Goal: Check status: Check status

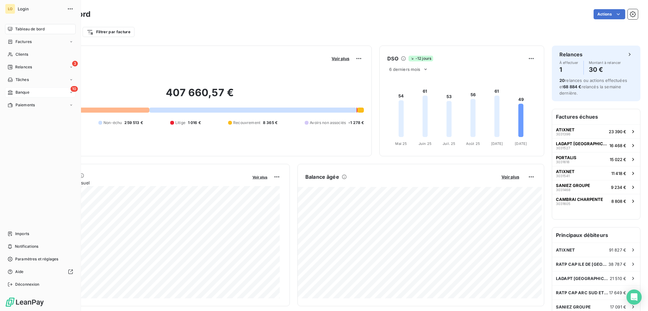
click at [25, 92] on span "Banque" at bounding box center [23, 93] width 14 height 6
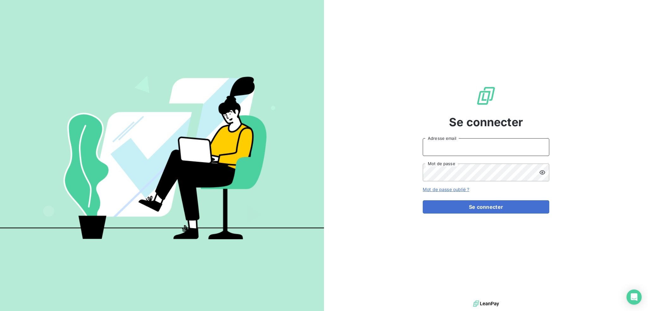
click at [471, 148] on input "Adresse email" at bounding box center [486, 147] width 127 height 18
type input "[EMAIL_ADDRESS][DOMAIN_NAME]"
click at [423, 200] on button "Se connecter" at bounding box center [486, 206] width 127 height 13
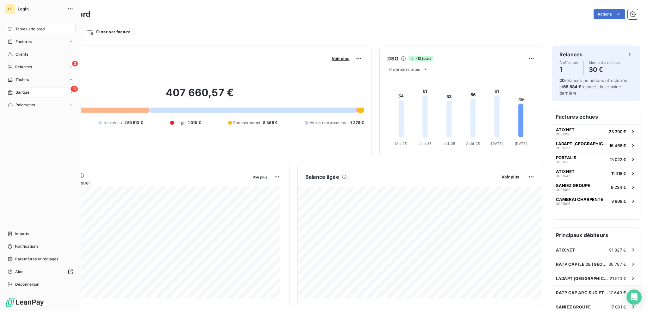
click at [21, 92] on span "Banque" at bounding box center [23, 93] width 14 height 6
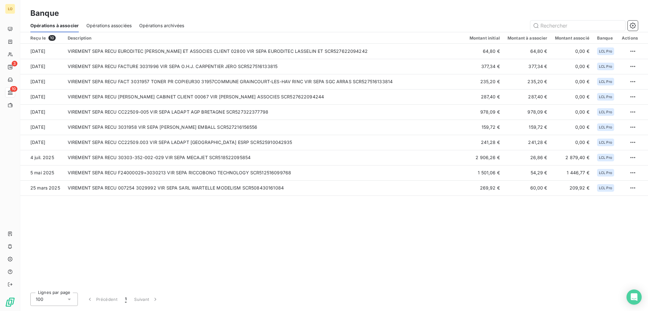
click at [110, 25] on span "Opérations associées" at bounding box center [108, 25] width 45 height 6
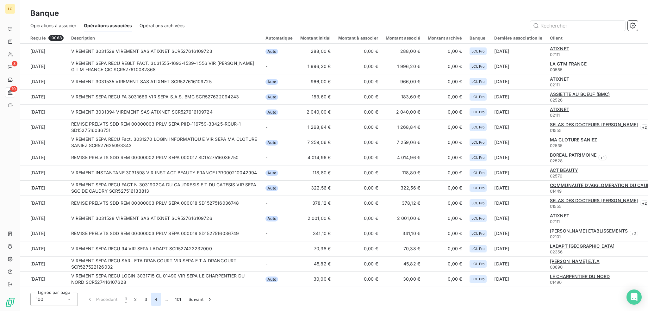
click at [155, 299] on button "4" at bounding box center [156, 299] width 10 height 13
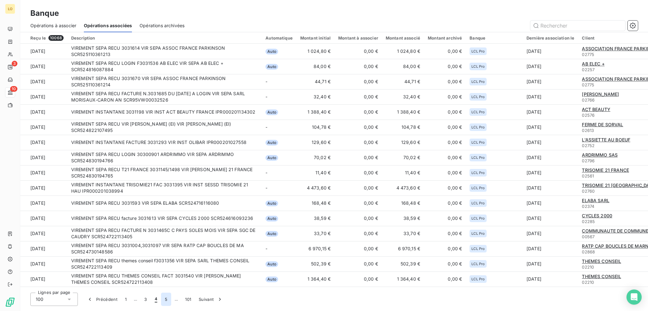
click at [165, 299] on button "5" at bounding box center [166, 299] width 10 height 13
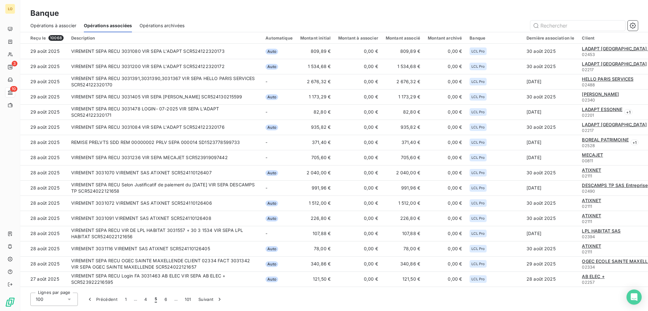
click at [165, 299] on button "6" at bounding box center [166, 299] width 10 height 13
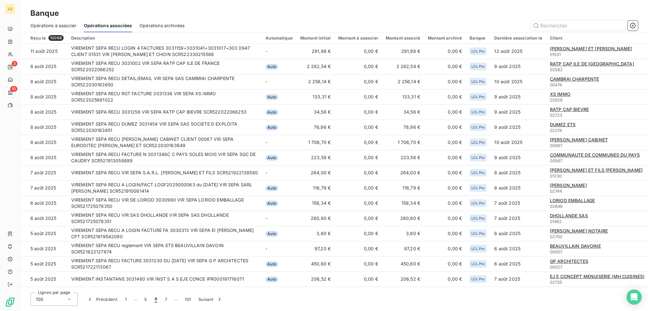
click at [165, 299] on button "7" at bounding box center [166, 299] width 10 height 13
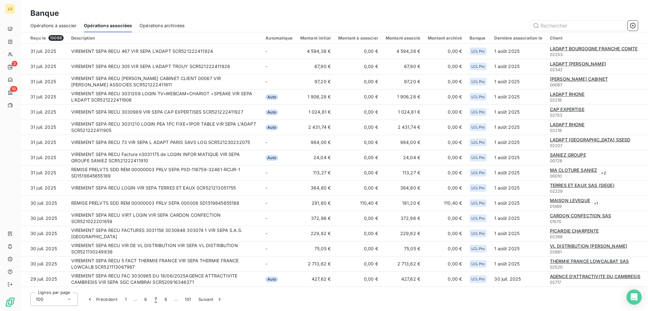
click at [165, 299] on button "8" at bounding box center [166, 299] width 10 height 13
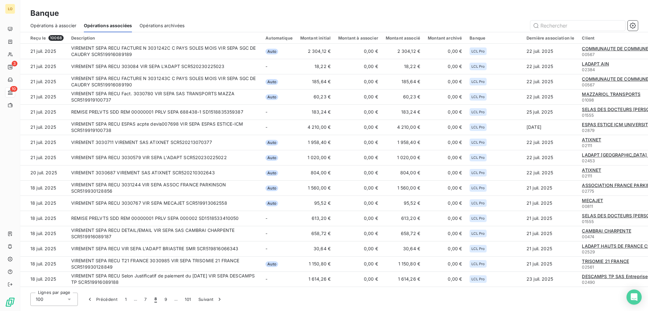
click at [165, 299] on button "9" at bounding box center [166, 299] width 10 height 13
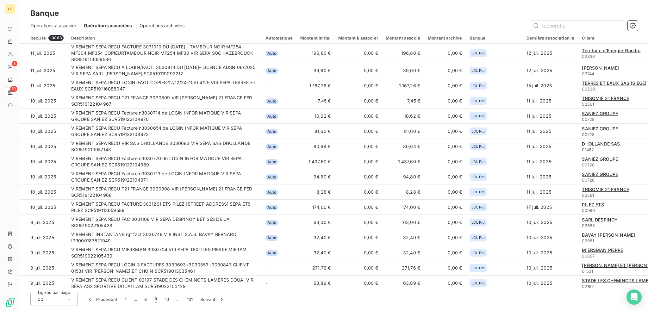
click at [165, 299] on button "10" at bounding box center [167, 299] width 12 height 13
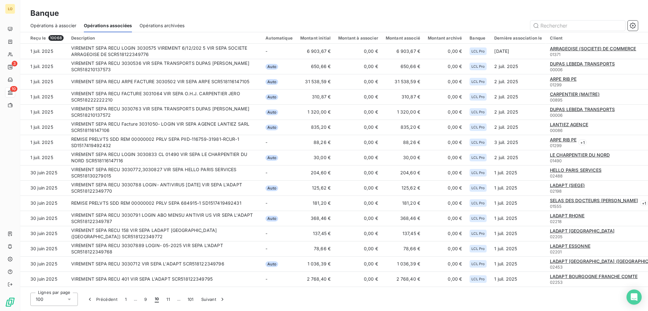
click at [165, 299] on button "11" at bounding box center [168, 299] width 11 height 13
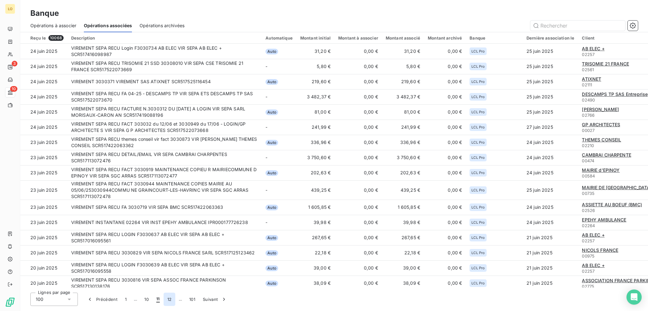
click at [166, 298] on button "12" at bounding box center [170, 299] width 12 height 13
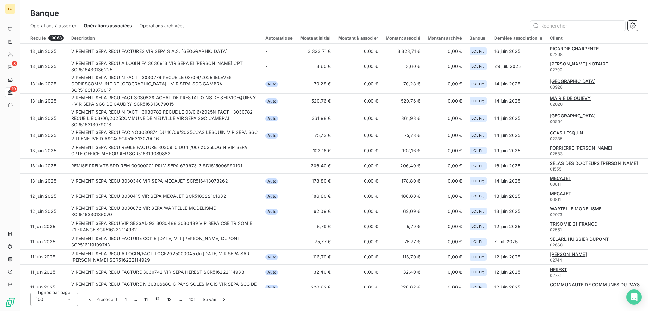
click at [166, 298] on button "13" at bounding box center [170, 299] width 12 height 13
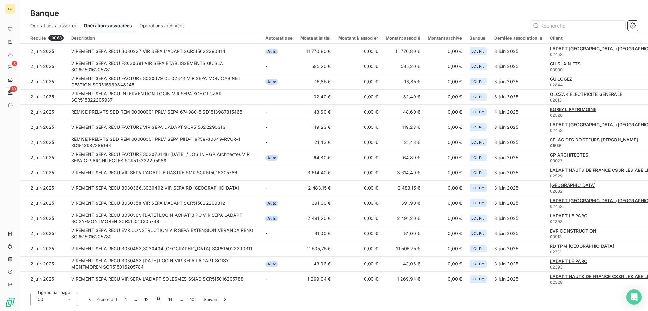
click at [166, 297] on button "14" at bounding box center [171, 299] width 12 height 13
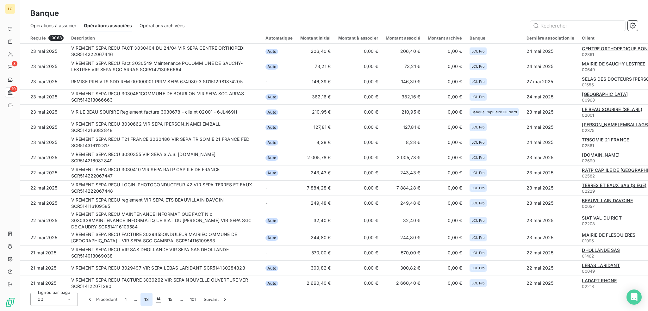
click at [147, 299] on button "13" at bounding box center [147, 299] width 12 height 13
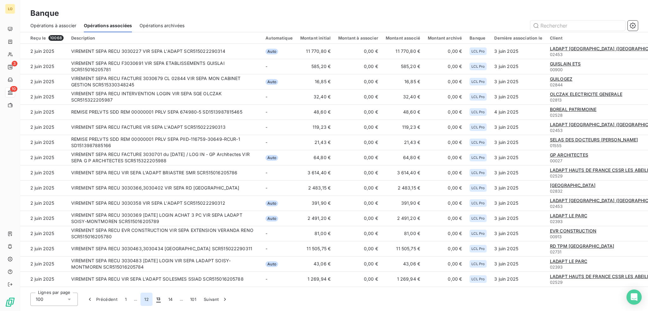
click at [146, 300] on button "12" at bounding box center [147, 299] width 12 height 13
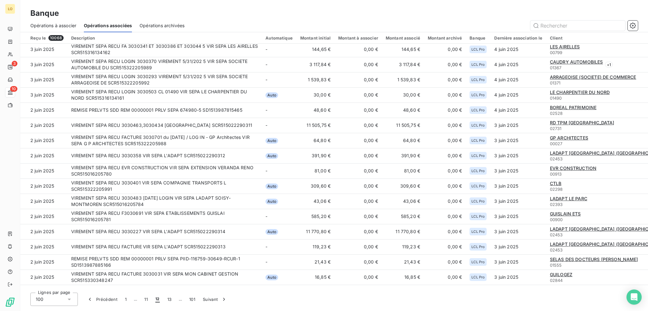
scroll to position [854, 0]
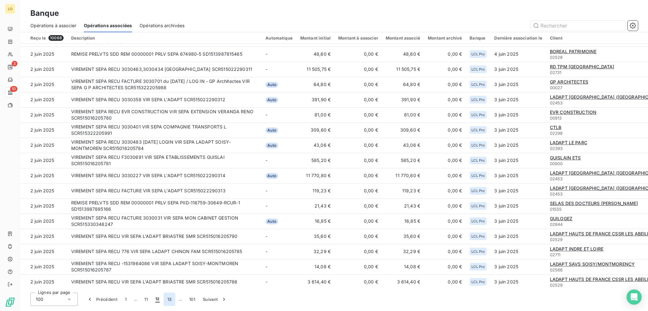
click at [172, 299] on button "13" at bounding box center [170, 299] width 12 height 13
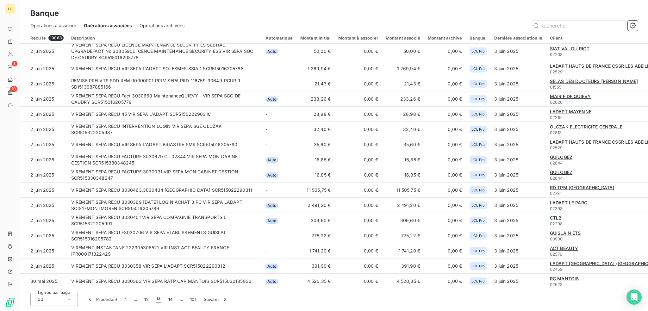
scroll to position [0, 0]
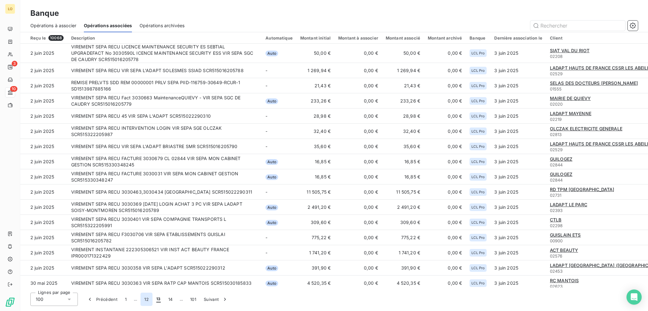
click at [148, 299] on button "12" at bounding box center [147, 299] width 12 height 13
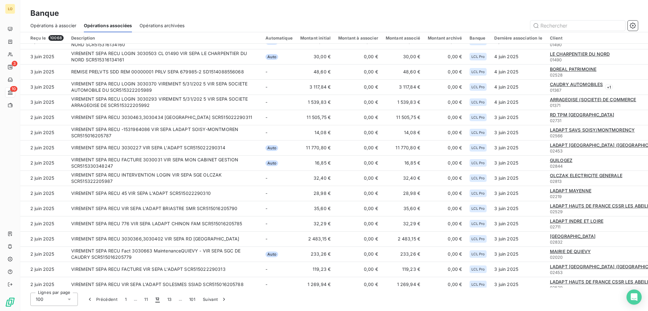
scroll to position [899, 0]
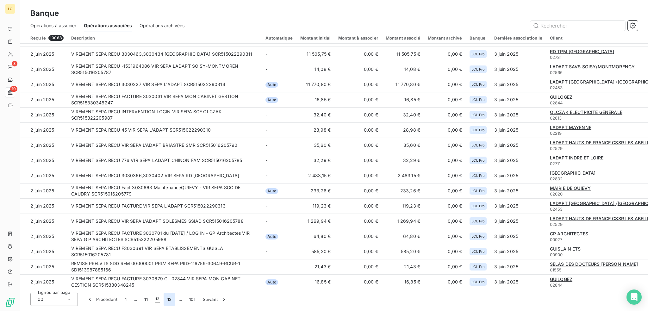
click at [171, 301] on button "13" at bounding box center [170, 299] width 12 height 13
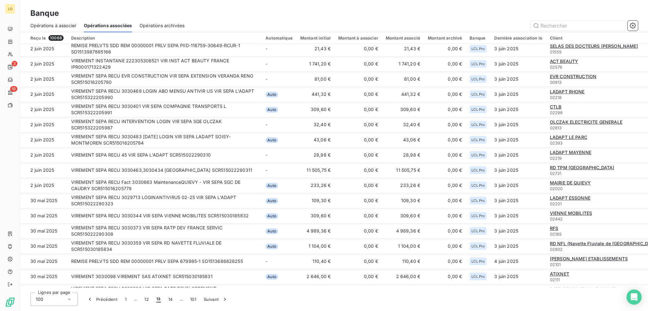
scroll to position [0, 0]
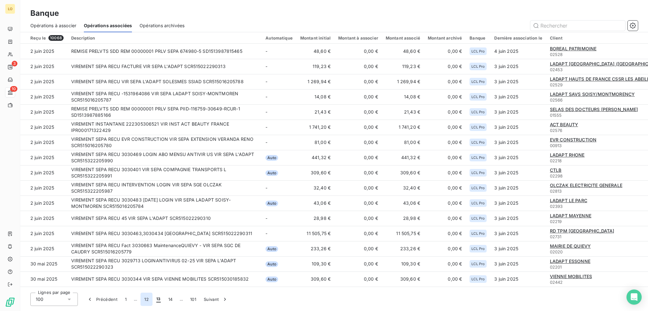
click at [145, 300] on button "12" at bounding box center [147, 299] width 12 height 13
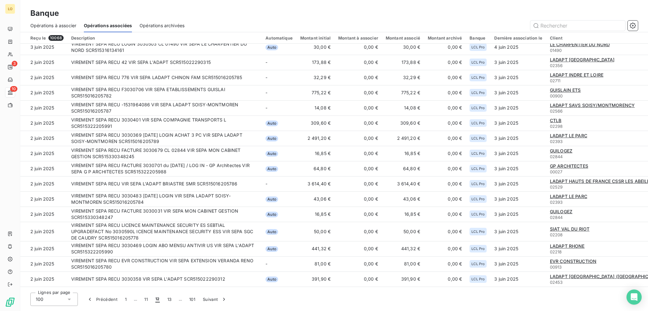
scroll to position [869, 0]
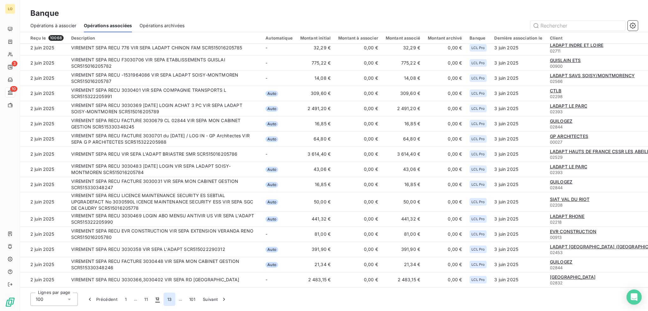
click at [172, 300] on button "13" at bounding box center [170, 299] width 12 height 13
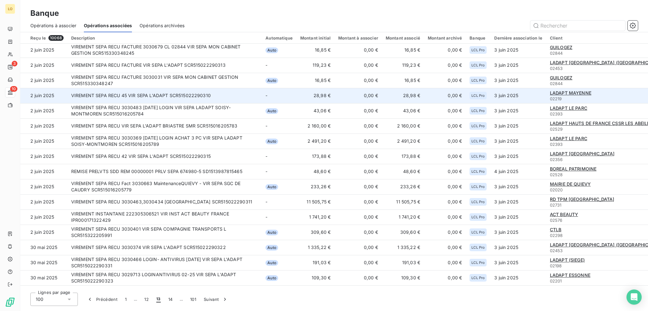
scroll to position [0, 0]
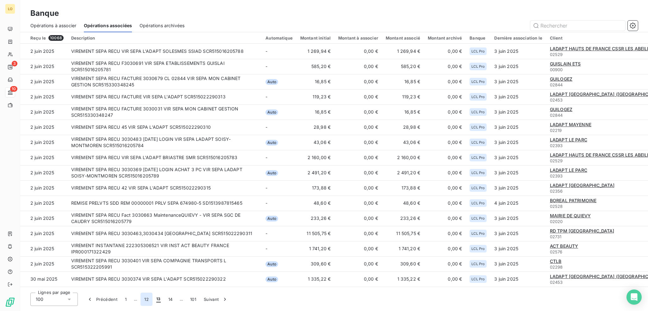
click at [146, 300] on button "12" at bounding box center [147, 299] width 12 height 13
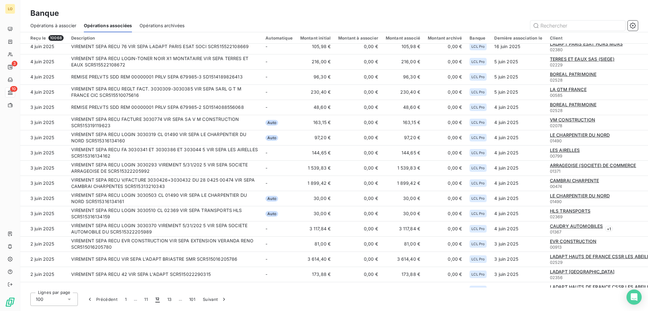
scroll to position [899, 0]
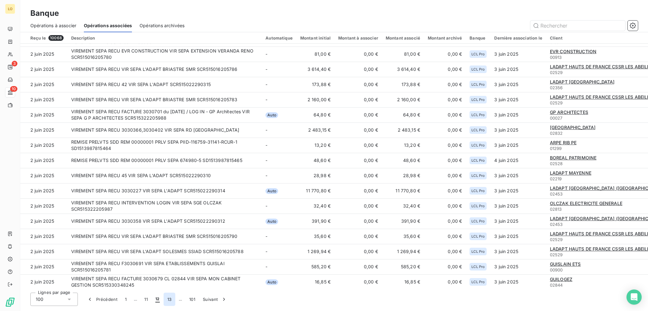
click at [171, 296] on button "13" at bounding box center [170, 299] width 12 height 13
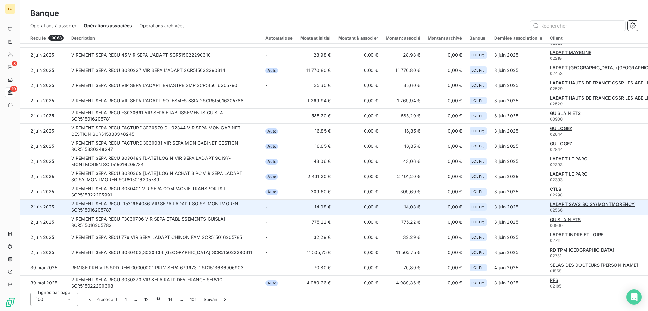
scroll to position [0, 0]
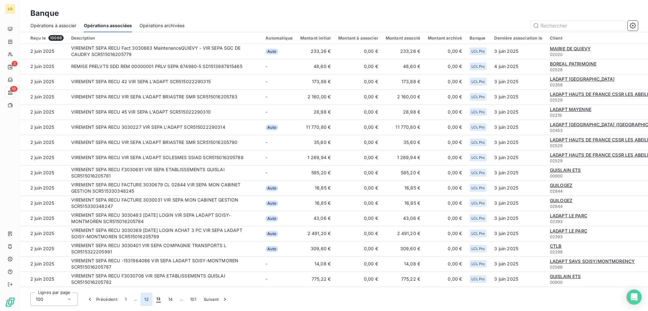
click at [143, 298] on button "12" at bounding box center [147, 299] width 12 height 13
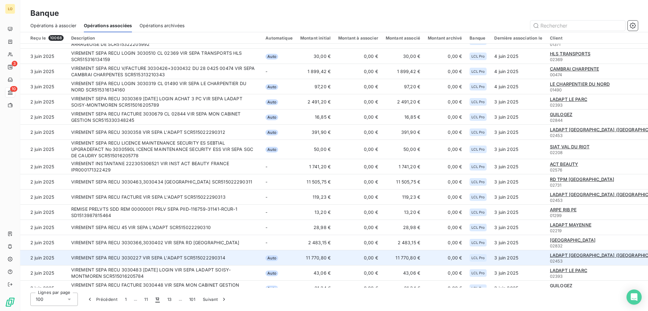
scroll to position [812, 0]
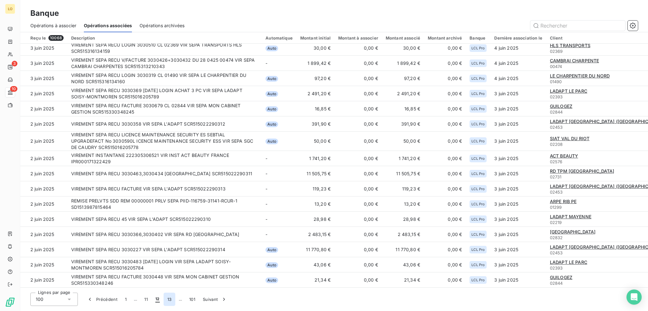
click at [167, 299] on button "13" at bounding box center [170, 299] width 12 height 13
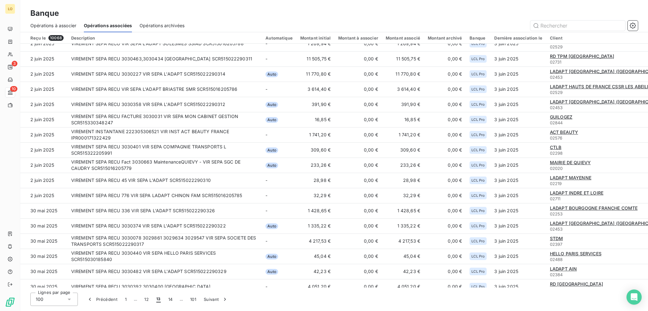
scroll to position [0, 0]
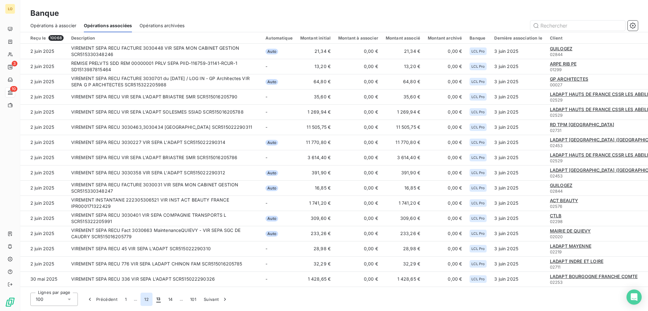
click at [145, 300] on button "12" at bounding box center [147, 299] width 12 height 13
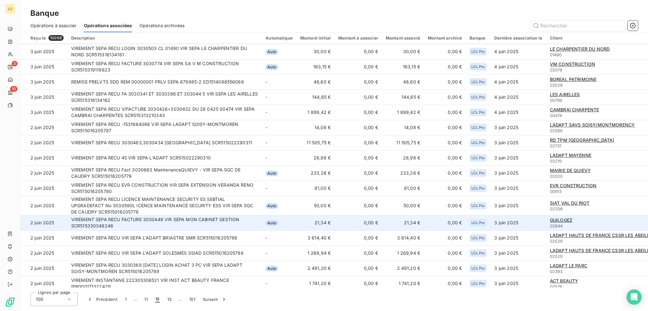
scroll to position [873, 0]
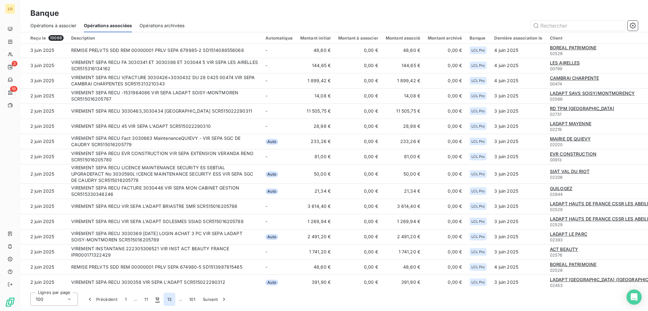
click at [169, 298] on button "13" at bounding box center [170, 299] width 12 height 13
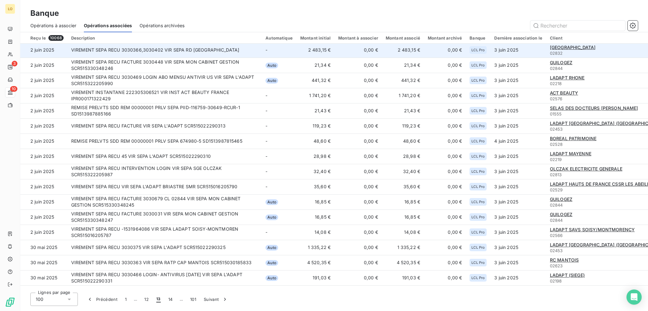
scroll to position [0, 0]
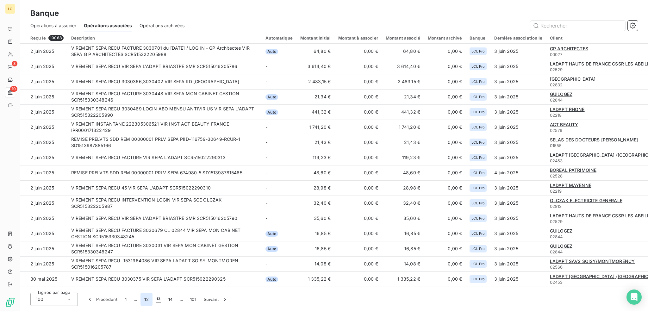
click at [148, 300] on button "12" at bounding box center [147, 299] width 12 height 13
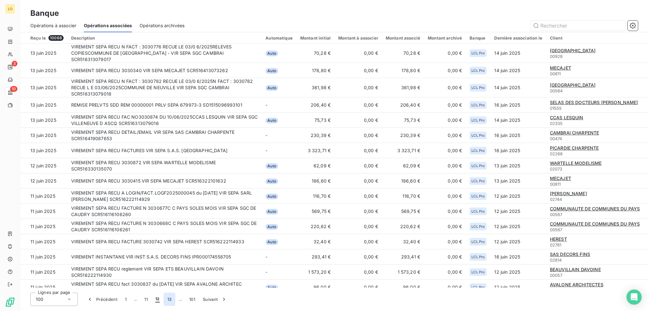
click at [168, 300] on button "13" at bounding box center [170, 299] width 12 height 13
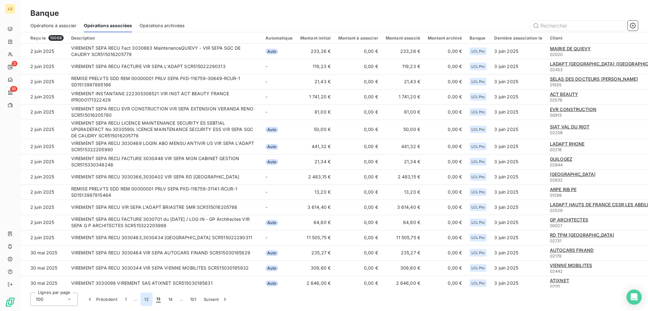
click at [148, 299] on button "12" at bounding box center [147, 299] width 12 height 13
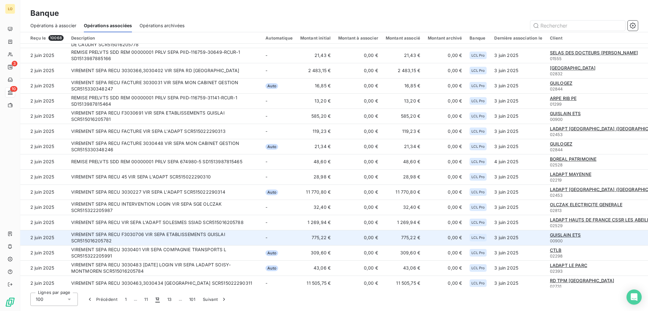
scroll to position [888, 0]
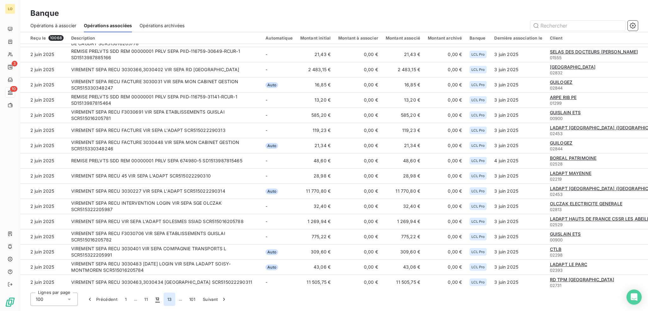
click at [168, 300] on button "13" at bounding box center [170, 299] width 12 height 13
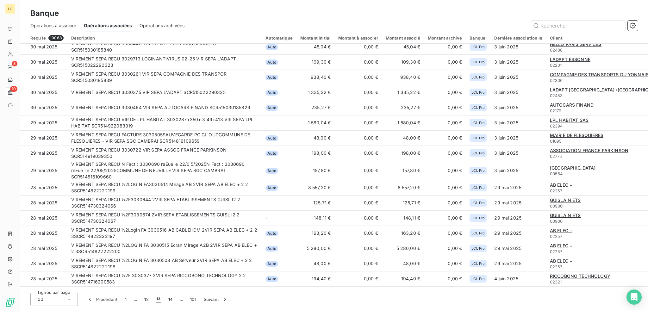
scroll to position [697, 0]
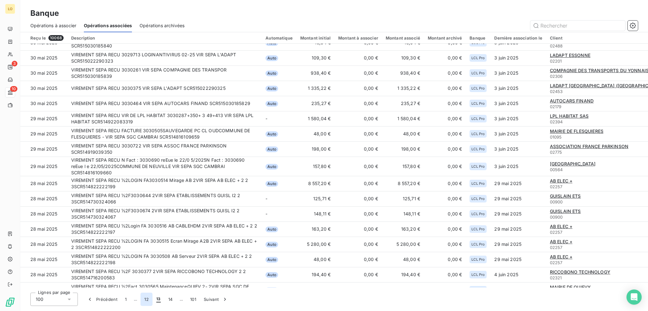
click at [146, 298] on button "12" at bounding box center [147, 299] width 12 height 13
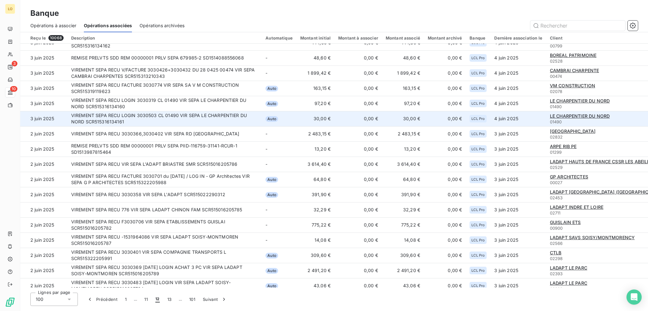
scroll to position [884, 0]
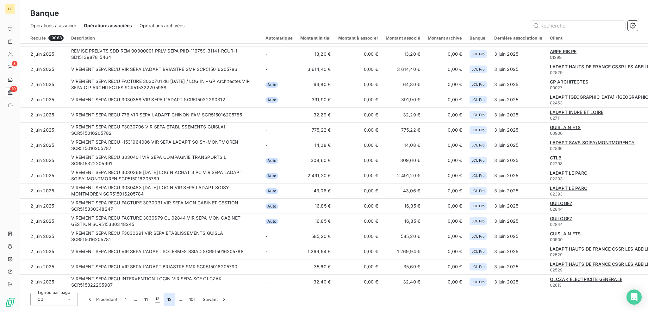
click at [167, 301] on button "13" at bounding box center [170, 299] width 12 height 13
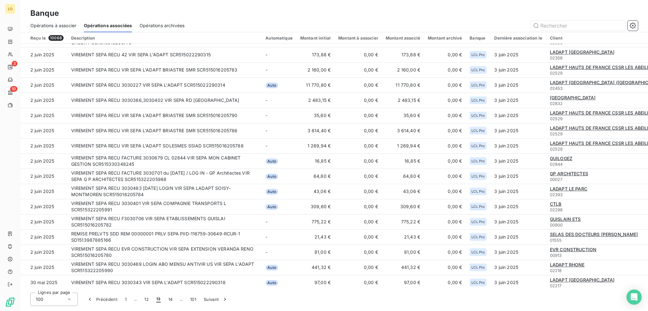
scroll to position [0, 0]
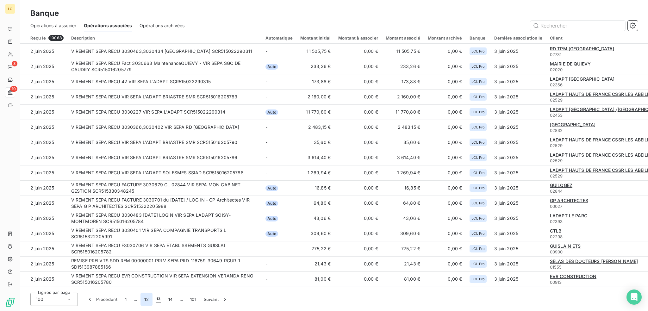
click at [148, 299] on button "12" at bounding box center [147, 299] width 12 height 13
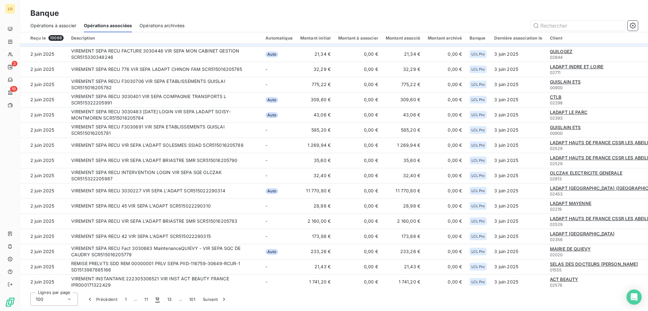
scroll to position [835, 0]
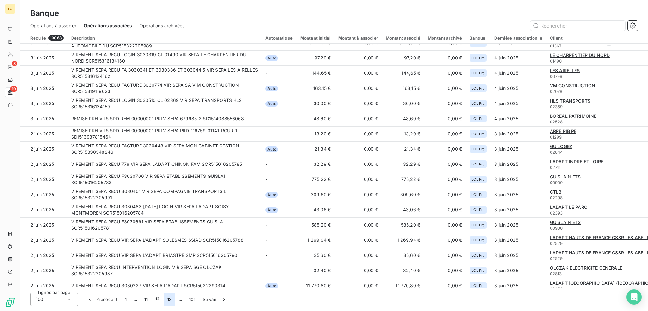
click at [167, 297] on button "13" at bounding box center [170, 299] width 12 height 13
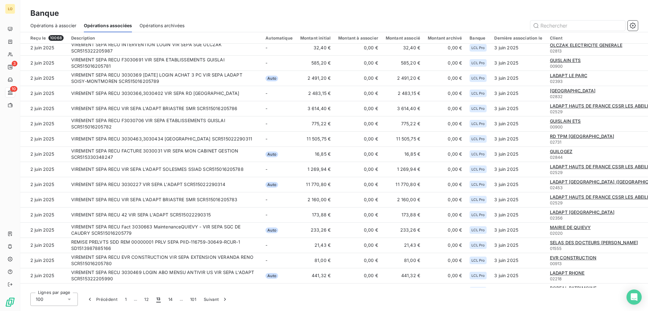
scroll to position [0, 0]
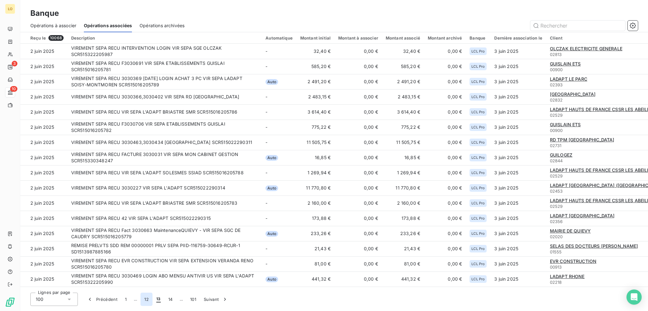
click at [147, 301] on button "12" at bounding box center [147, 299] width 12 height 13
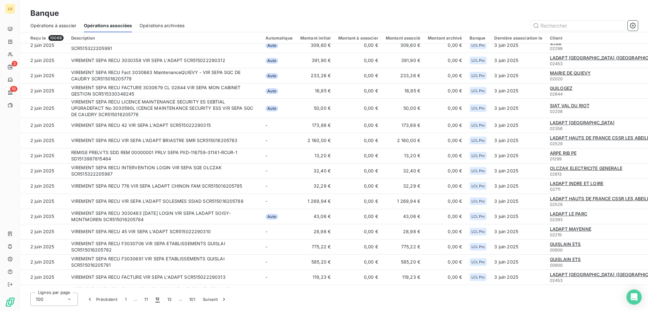
scroll to position [918, 0]
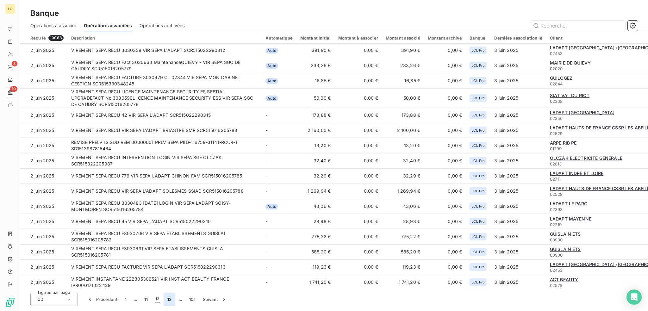
click at [169, 300] on button "13" at bounding box center [170, 299] width 12 height 13
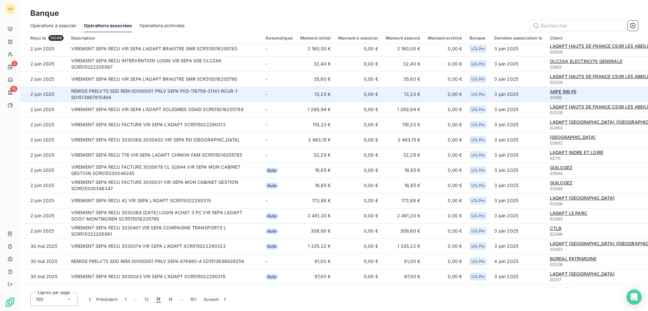
scroll to position [0, 0]
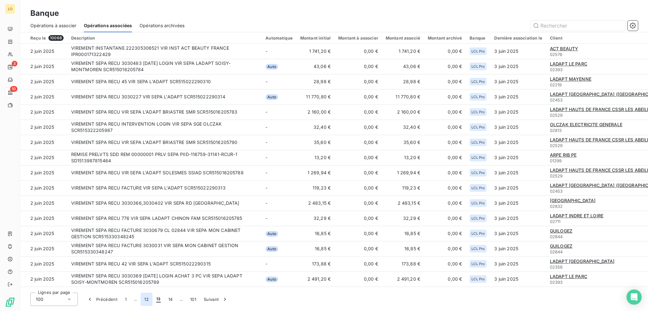
click at [147, 299] on button "12" at bounding box center [147, 299] width 12 height 13
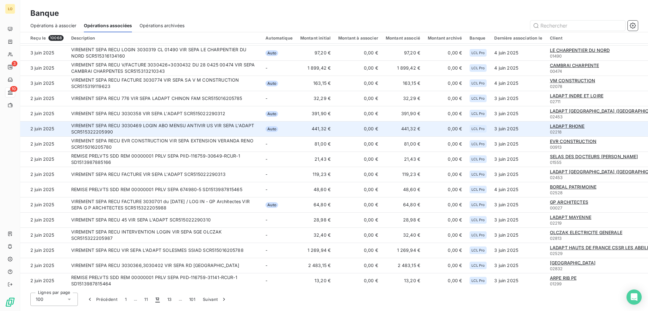
scroll to position [899, 0]
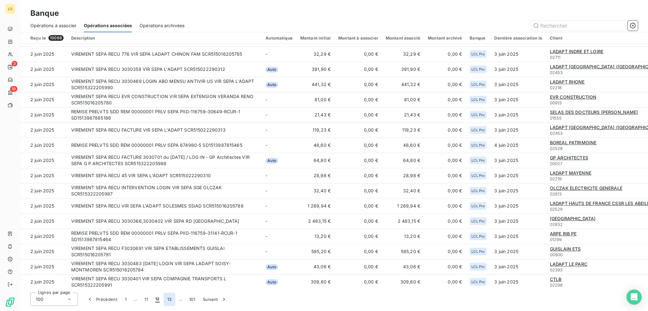
click at [167, 300] on button "13" at bounding box center [170, 299] width 12 height 13
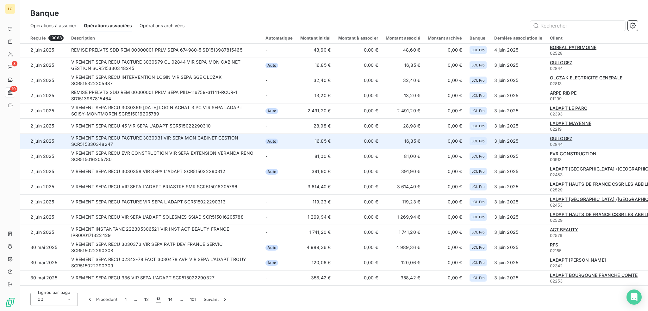
scroll to position [0, 0]
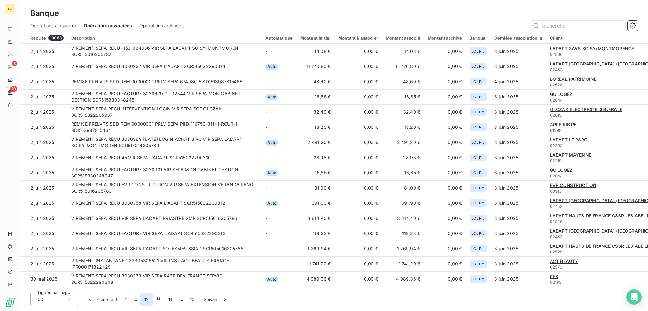
click at [144, 302] on button "12" at bounding box center [147, 299] width 12 height 13
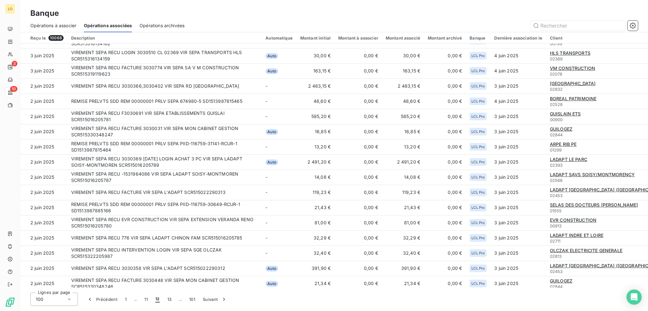
scroll to position [854, 0]
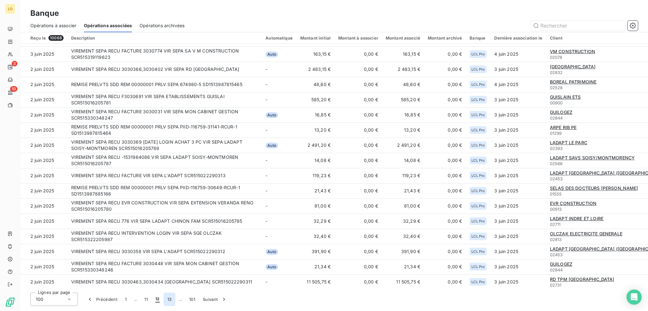
click at [168, 300] on button "13" at bounding box center [170, 299] width 12 height 13
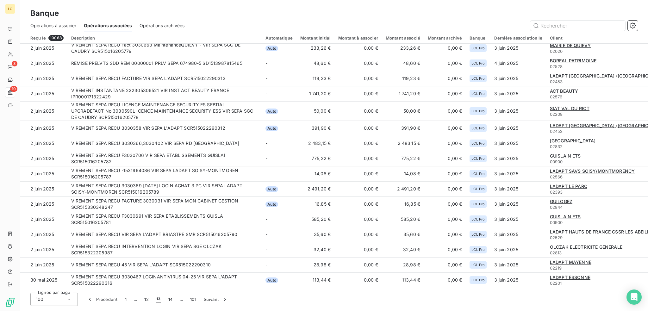
scroll to position [0, 0]
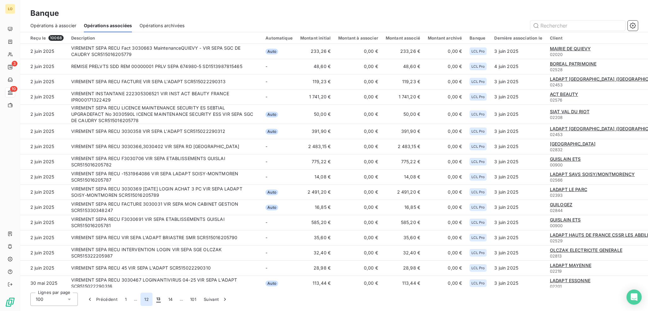
click at [148, 301] on button "12" at bounding box center [147, 299] width 12 height 13
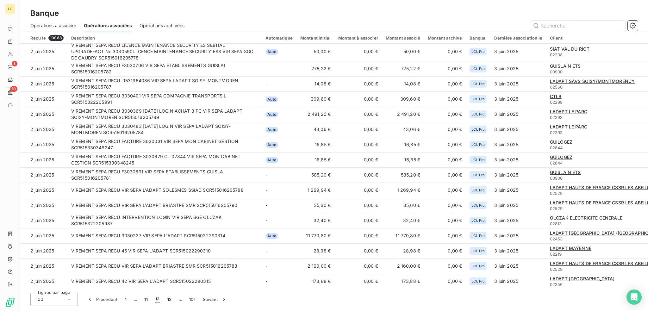
scroll to position [903, 0]
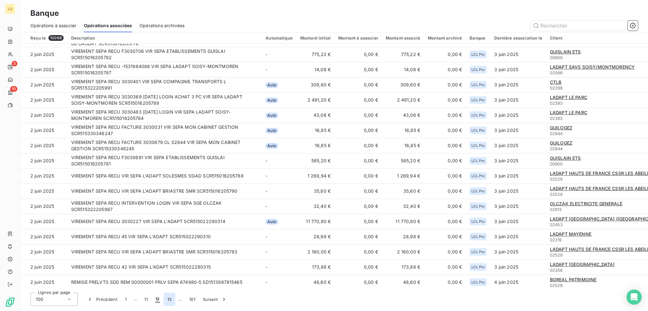
click at [170, 297] on button "13" at bounding box center [170, 299] width 12 height 13
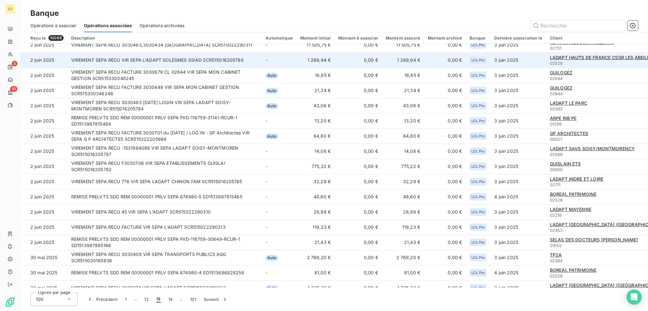
scroll to position [0, 0]
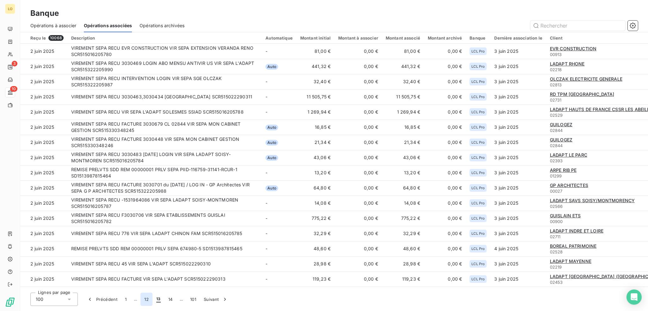
click at [147, 300] on button "12" at bounding box center [147, 299] width 12 height 13
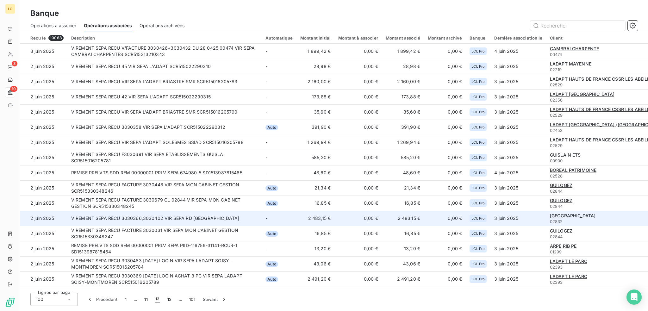
scroll to position [865, 0]
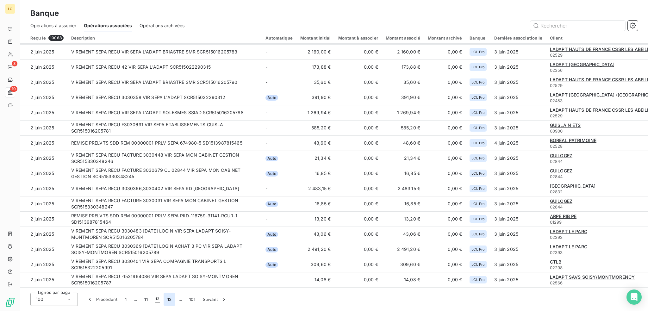
click at [167, 298] on button "13" at bounding box center [170, 299] width 12 height 13
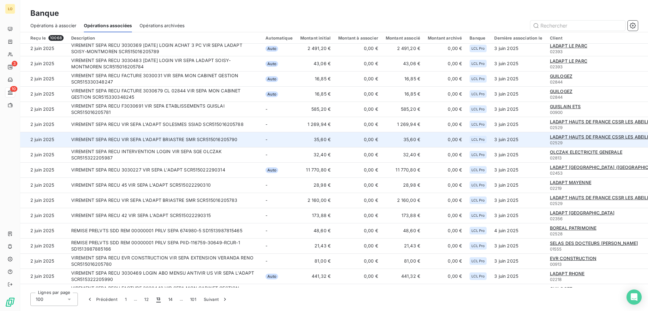
scroll to position [0, 0]
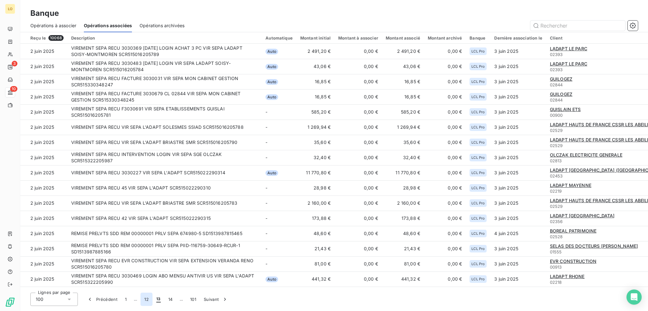
click at [145, 300] on button "12" at bounding box center [147, 299] width 12 height 13
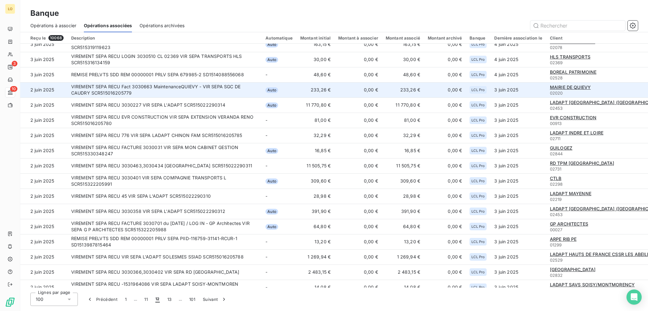
scroll to position [869, 0]
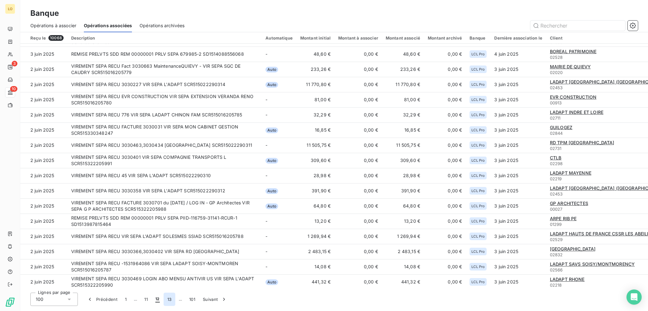
click at [169, 300] on button "13" at bounding box center [170, 299] width 12 height 13
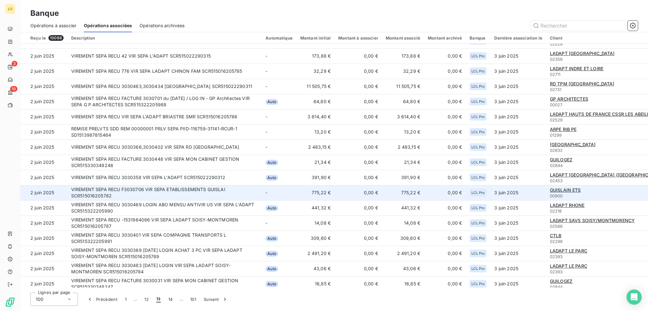
scroll to position [0, 0]
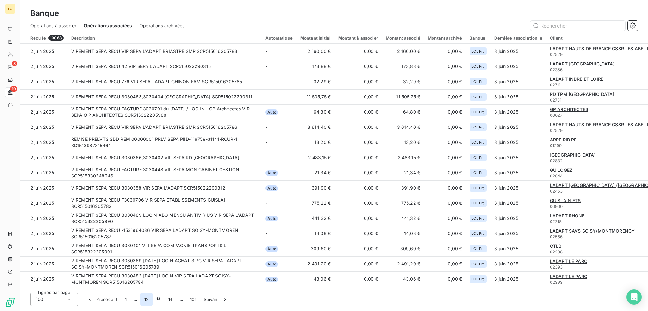
click at [149, 298] on button "12" at bounding box center [147, 299] width 12 height 13
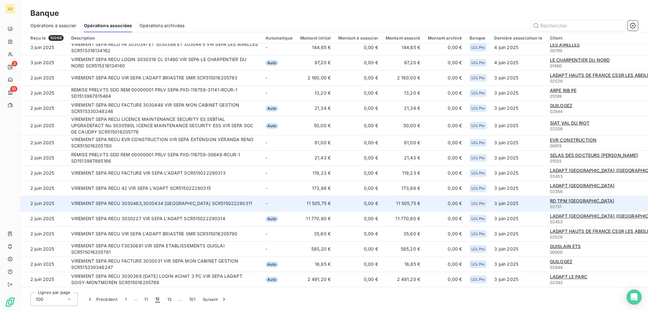
scroll to position [888, 0]
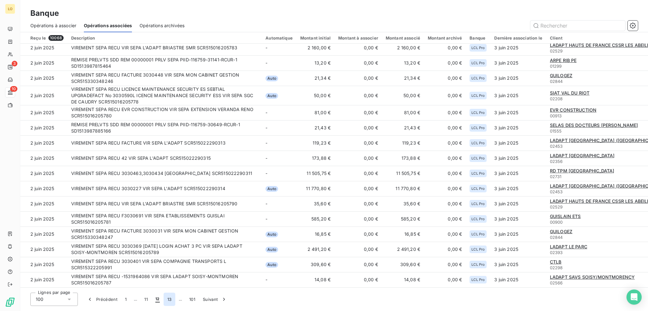
click at [168, 300] on button "13" at bounding box center [170, 299] width 12 height 13
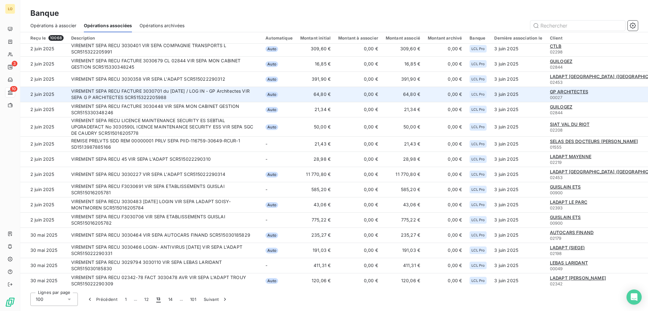
scroll to position [95, 0]
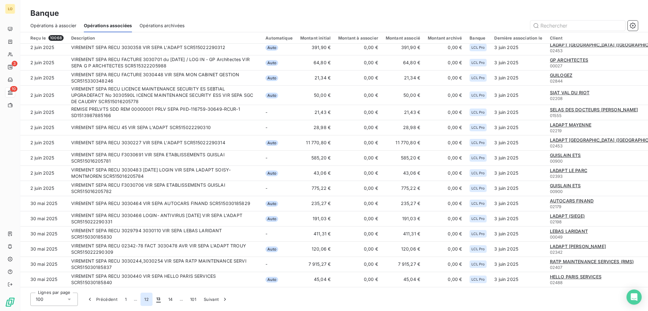
click at [146, 302] on button "12" at bounding box center [147, 299] width 12 height 13
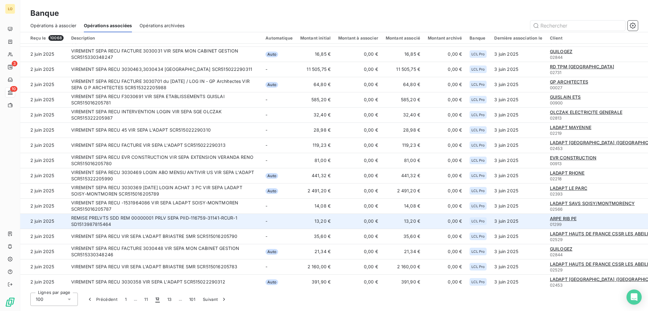
scroll to position [789, 0]
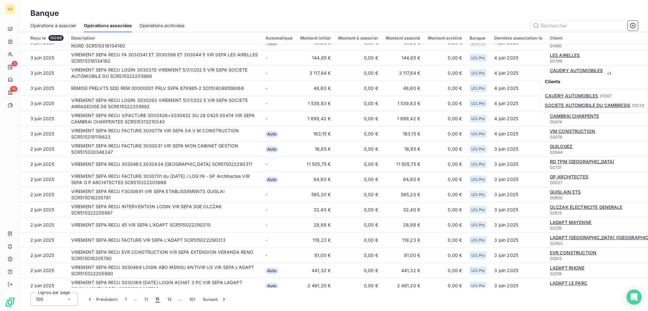
click at [605, 95] on span "01367" at bounding box center [606, 95] width 12 height 5
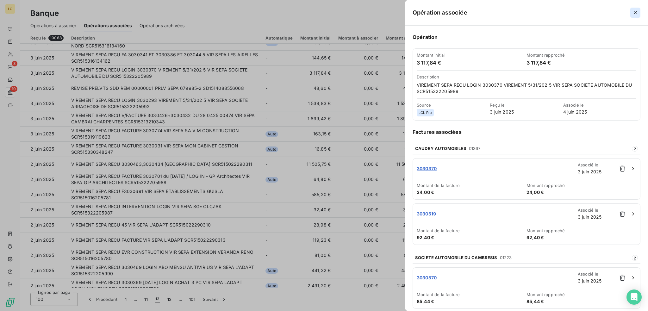
click at [634, 15] on icon "button" at bounding box center [636, 12] width 6 height 6
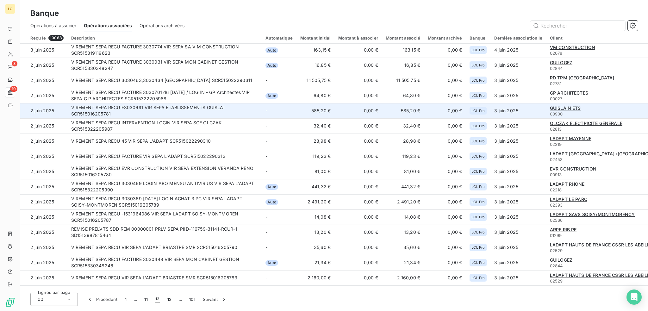
scroll to position [884, 0]
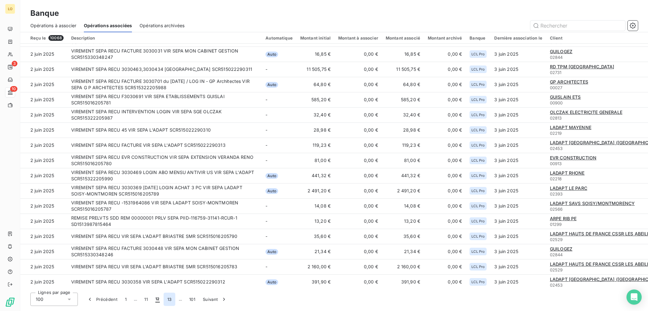
click at [169, 299] on button "13" at bounding box center [170, 299] width 12 height 13
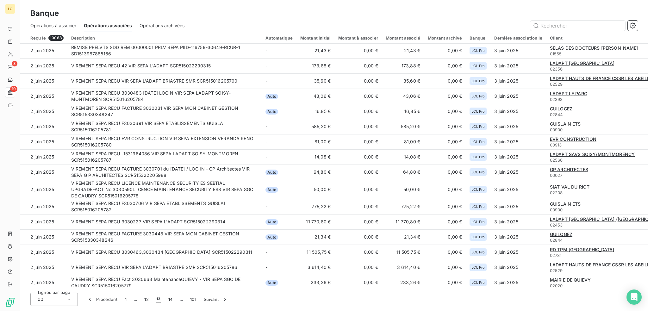
scroll to position [0, 0]
click at [148, 300] on button "12" at bounding box center [147, 299] width 12 height 13
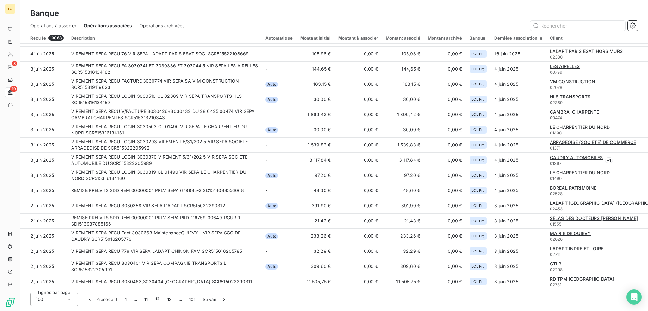
scroll to position [760, 0]
